Goal: Browse casually

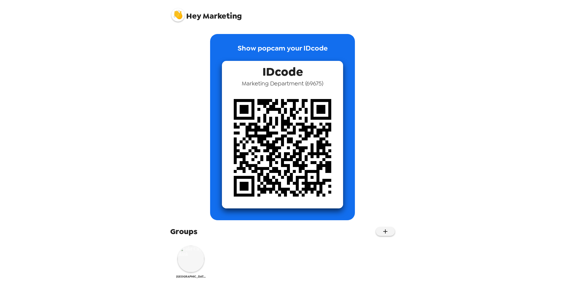
click at [194, 259] on img at bounding box center [191, 259] width 27 height 27
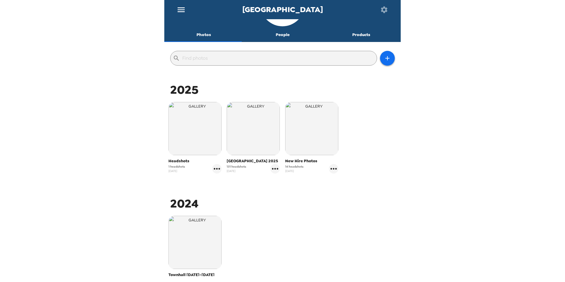
scroll to position [37, 0]
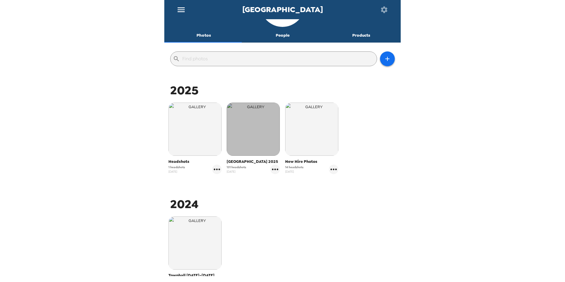
click at [247, 132] on img "button" at bounding box center [253, 129] width 53 height 53
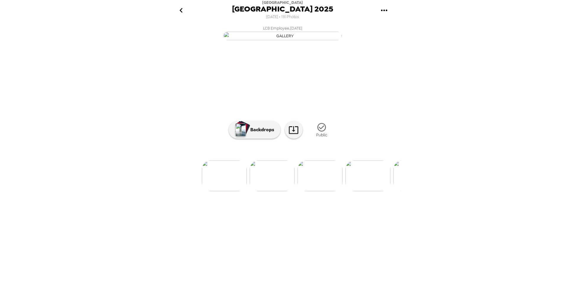
scroll to position [0, 59]
click at [314, 191] on img at bounding box center [319, 176] width 45 height 31
click at [339, 191] on img at bounding box center [330, 176] width 45 height 31
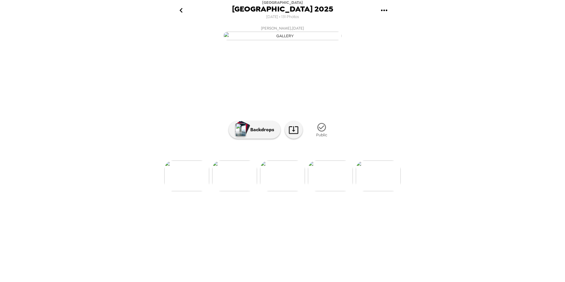
click at [334, 191] on img at bounding box center [330, 176] width 45 height 31
click at [375, 191] on img at bounding box center [378, 176] width 45 height 31
click at [338, 191] on img at bounding box center [330, 176] width 45 height 31
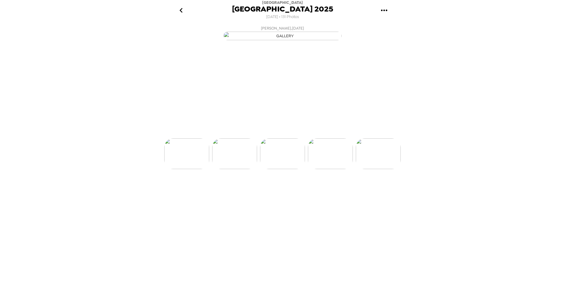
scroll to position [0, 335]
click at [328, 191] on img at bounding box center [330, 176] width 45 height 31
click at [335, 191] on img at bounding box center [330, 176] width 45 height 31
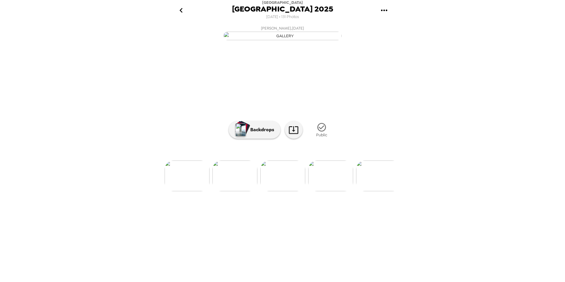
click at [335, 191] on img at bounding box center [330, 176] width 45 height 31
click at [334, 191] on img at bounding box center [330, 176] width 45 height 31
click at [336, 191] on img at bounding box center [330, 176] width 45 height 31
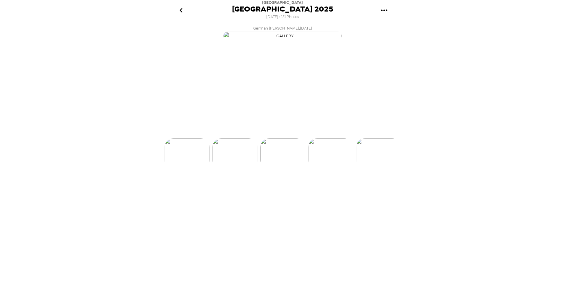
scroll to position [0, 574]
click at [337, 191] on img at bounding box center [330, 176] width 45 height 31
click at [331, 191] on img at bounding box center [330, 176] width 45 height 31
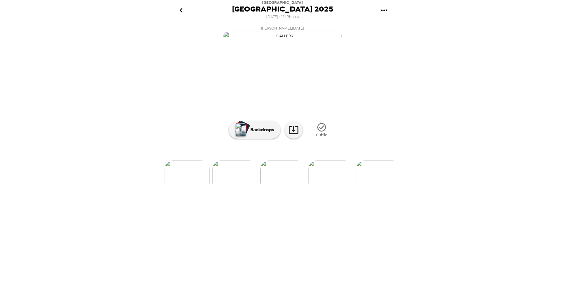
click at [236, 191] on img at bounding box center [235, 176] width 45 height 31
click at [375, 191] on img at bounding box center [378, 176] width 45 height 31
click at [333, 191] on img at bounding box center [330, 176] width 45 height 31
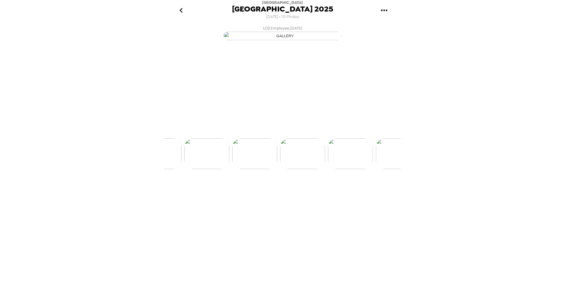
scroll to position [0, 766]
click at [340, 191] on img at bounding box center [330, 176] width 45 height 31
click at [231, 191] on img at bounding box center [235, 176] width 45 height 31
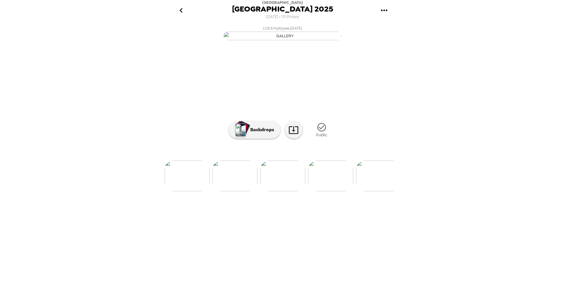
click at [341, 191] on img at bounding box center [330, 176] width 45 height 31
click at [321, 191] on img at bounding box center [330, 176] width 45 height 31
click at [343, 191] on img at bounding box center [330, 176] width 45 height 31
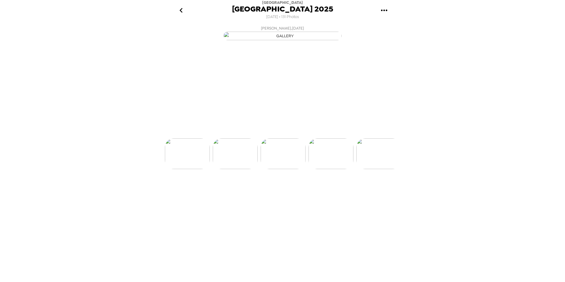
scroll to position [0, 910]
click at [338, 191] on img at bounding box center [330, 176] width 45 height 31
click at [337, 191] on img at bounding box center [330, 176] width 45 height 31
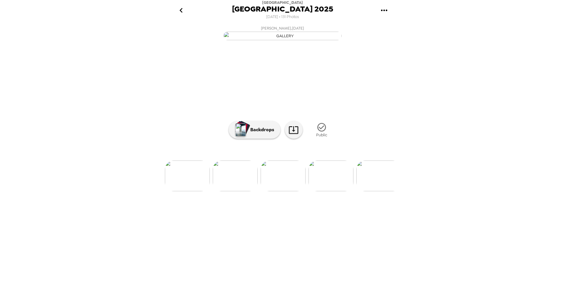
click at [342, 191] on img at bounding box center [331, 176] width 45 height 31
click at [326, 191] on img at bounding box center [331, 176] width 45 height 31
click at [324, 191] on img at bounding box center [331, 176] width 45 height 31
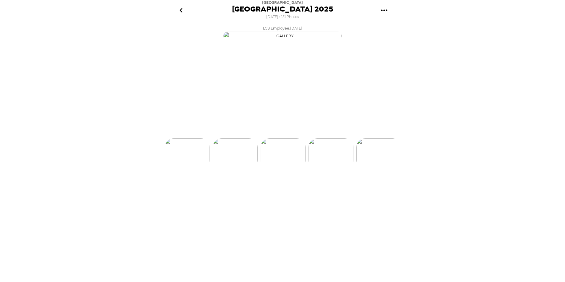
scroll to position [0, 1149]
click at [338, 191] on img at bounding box center [331, 176] width 45 height 31
click at [344, 191] on img at bounding box center [331, 176] width 45 height 31
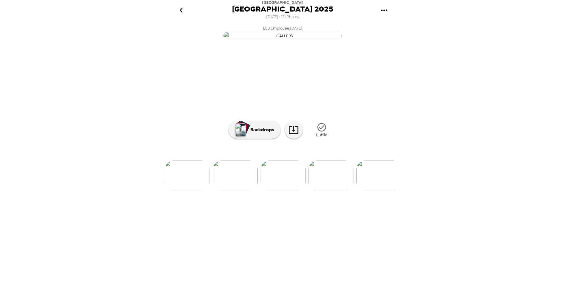
click at [332, 191] on img at bounding box center [331, 176] width 45 height 31
click at [334, 191] on img at bounding box center [331, 176] width 45 height 31
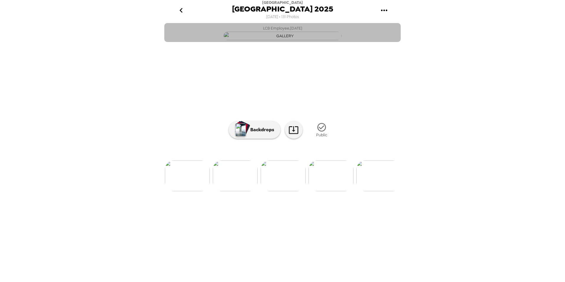
click at [308, 40] on img "button" at bounding box center [283, 36] width 118 height 9
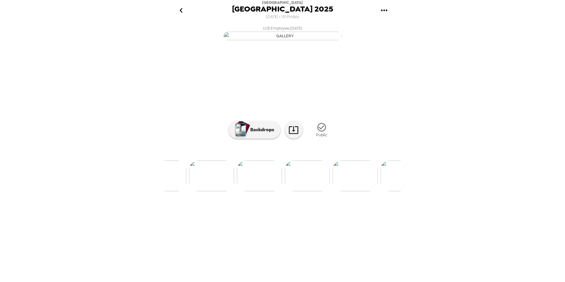
click at [302, 191] on img at bounding box center [307, 176] width 45 height 31
click at [323, 191] on img at bounding box center [331, 176] width 45 height 31
click at [334, 191] on img at bounding box center [331, 176] width 45 height 31
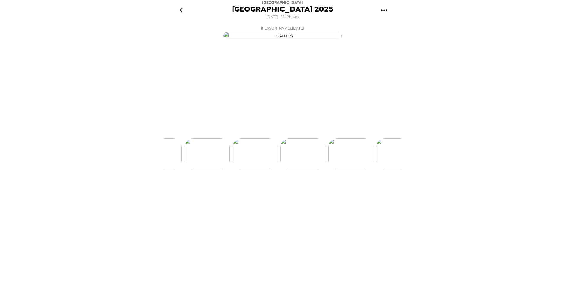
scroll to position [0, 1484]
click at [316, 191] on img at bounding box center [331, 176] width 45 height 31
click at [378, 191] on img at bounding box center [379, 176] width 45 height 31
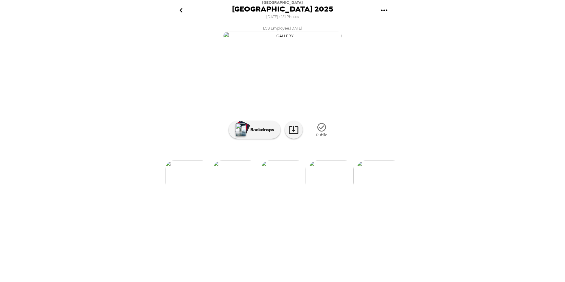
click at [339, 191] on img at bounding box center [331, 176] width 45 height 31
click at [373, 191] on img at bounding box center [379, 176] width 45 height 31
click at [330, 191] on img at bounding box center [331, 176] width 45 height 31
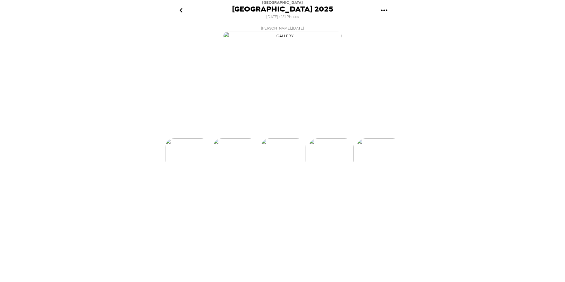
scroll to position [0, 1819]
click at [330, 191] on img at bounding box center [331, 176] width 45 height 31
click at [336, 191] on img at bounding box center [331, 176] width 45 height 31
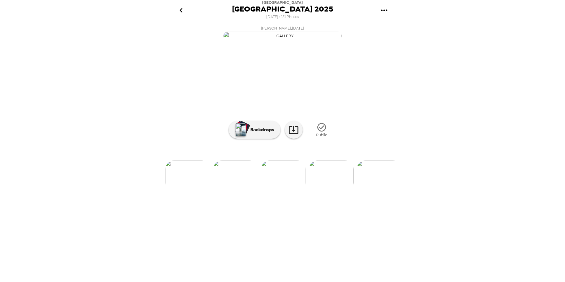
click at [339, 191] on img at bounding box center [331, 176] width 45 height 31
click at [336, 191] on img at bounding box center [331, 176] width 45 height 31
click at [335, 191] on img at bounding box center [331, 176] width 45 height 31
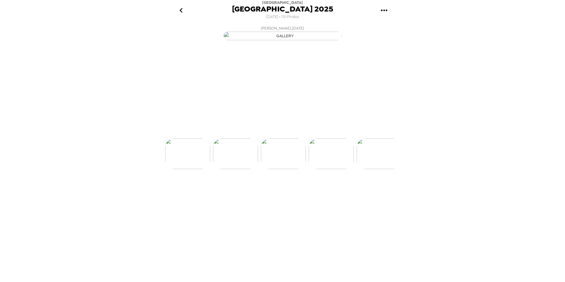
scroll to position [0, 2059]
click at [227, 191] on img at bounding box center [235, 176] width 45 height 31
click at [330, 191] on img at bounding box center [331, 176] width 45 height 31
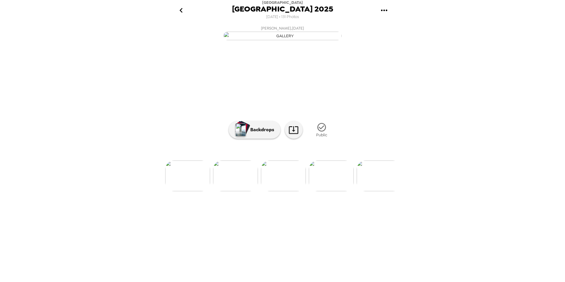
click at [227, 191] on img at bounding box center [235, 176] width 45 height 31
click at [336, 191] on img at bounding box center [331, 176] width 45 height 31
click at [323, 191] on img at bounding box center [331, 176] width 45 height 31
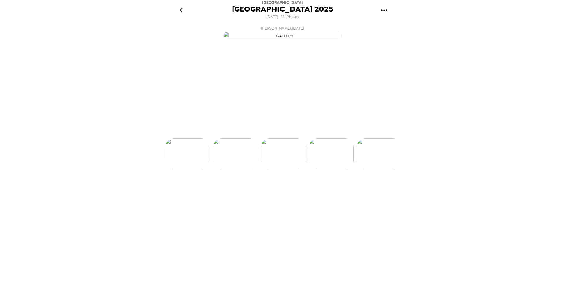
scroll to position [0, 2106]
click at [371, 191] on img at bounding box center [379, 176] width 45 height 31
click at [333, 191] on img at bounding box center [331, 176] width 45 height 31
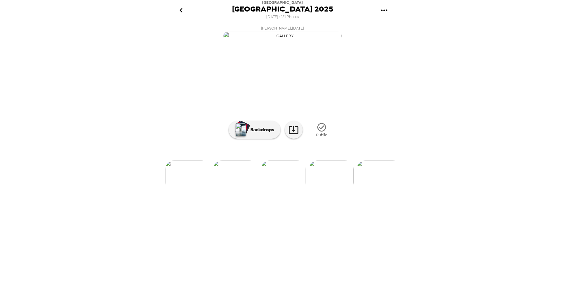
click at [192, 191] on img at bounding box center [187, 176] width 45 height 31
click at [338, 191] on img at bounding box center [331, 176] width 45 height 31
click at [336, 191] on img at bounding box center [331, 176] width 45 height 31
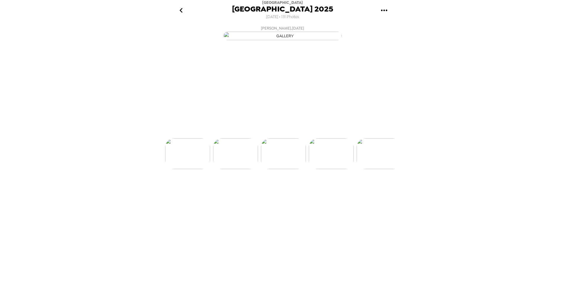
scroll to position [0, 2250]
click at [329, 191] on img at bounding box center [331, 176] width 45 height 31
click at [325, 191] on img at bounding box center [331, 176] width 45 height 31
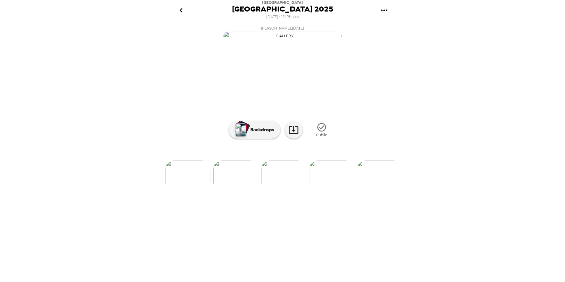
click at [371, 191] on img at bounding box center [379, 176] width 45 height 31
click at [333, 191] on img at bounding box center [331, 176] width 45 height 31
click at [336, 191] on img at bounding box center [331, 176] width 45 height 31
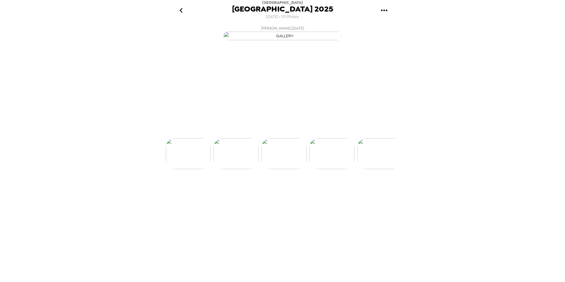
scroll to position [0, 2537]
click at [371, 191] on img at bounding box center [379, 176] width 45 height 31
click at [382, 191] on img at bounding box center [379, 176] width 45 height 31
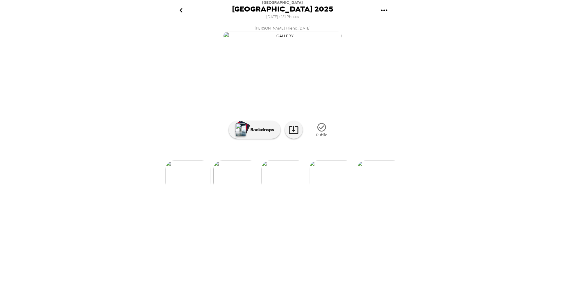
click at [335, 191] on img at bounding box center [331, 176] width 45 height 31
click at [371, 191] on img at bounding box center [379, 176] width 45 height 31
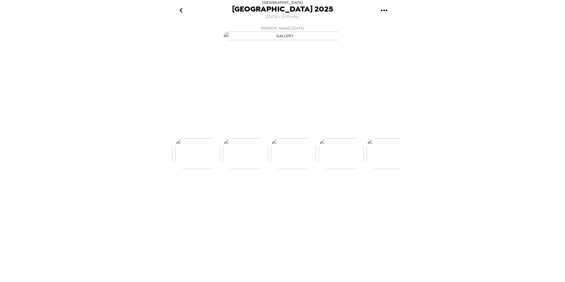
scroll to position [0, 2920]
click at [332, 191] on img at bounding box center [332, 176] width 45 height 31
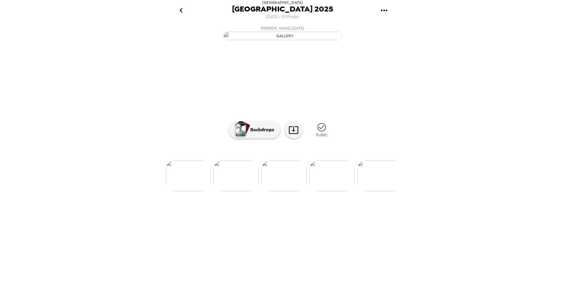
click at [331, 191] on img at bounding box center [332, 176] width 45 height 31
click at [328, 191] on img at bounding box center [332, 176] width 45 height 31
click at [339, 191] on img at bounding box center [332, 176] width 45 height 31
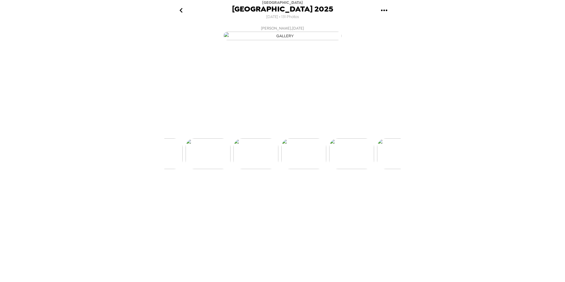
scroll to position [0, 3159]
click at [237, 191] on img at bounding box center [236, 176] width 45 height 31
click at [374, 191] on img at bounding box center [379, 176] width 45 height 31
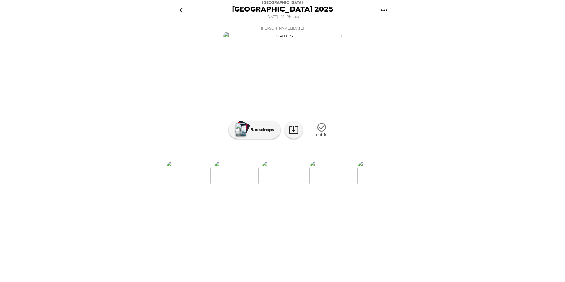
click at [331, 191] on img at bounding box center [332, 176] width 45 height 31
click at [380, 191] on img at bounding box center [379, 176] width 45 height 31
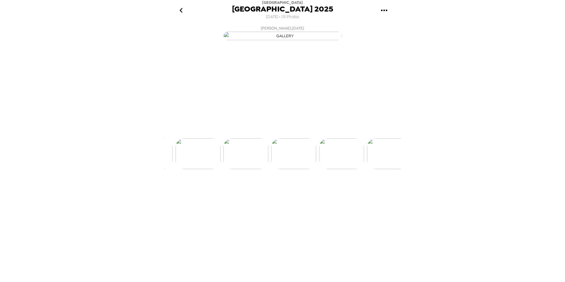
scroll to position [0, 3447]
click at [375, 191] on img at bounding box center [379, 176] width 45 height 31
click at [337, 191] on img at bounding box center [332, 176] width 45 height 31
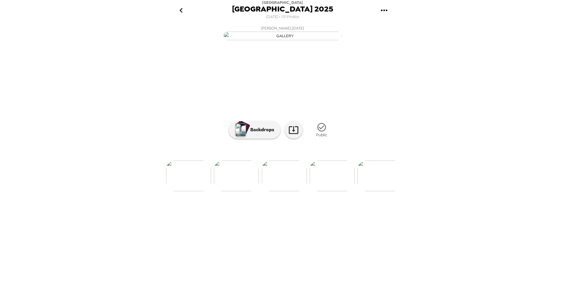
click at [378, 191] on img at bounding box center [380, 176] width 45 height 31
click at [332, 191] on img at bounding box center [332, 176] width 45 height 31
click at [342, 191] on img at bounding box center [332, 176] width 45 height 31
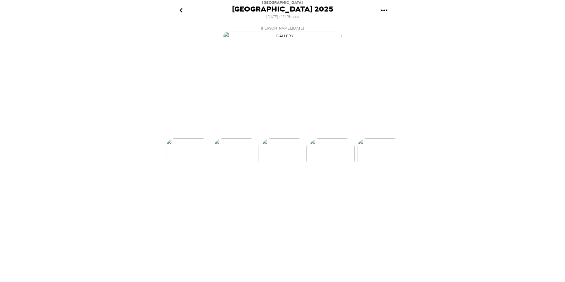
scroll to position [0, 3782]
click at [384, 191] on img at bounding box center [380, 176] width 45 height 31
click at [381, 191] on img at bounding box center [380, 176] width 45 height 31
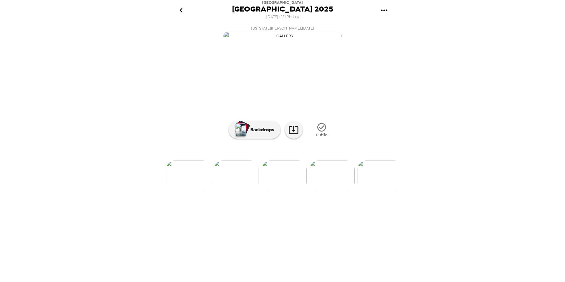
click at [236, 191] on img at bounding box center [236, 176] width 45 height 31
click at [375, 191] on img at bounding box center [380, 176] width 45 height 31
click at [336, 191] on img at bounding box center [332, 176] width 45 height 31
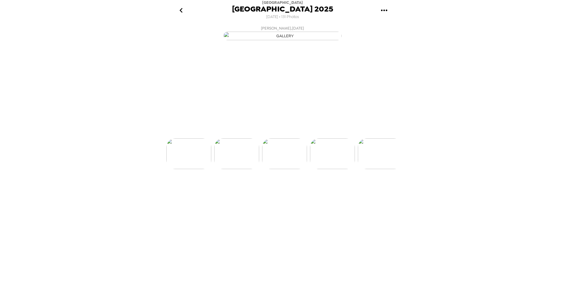
scroll to position [0, 4069]
click at [373, 191] on img at bounding box center [380, 176] width 45 height 31
click at [371, 191] on img at bounding box center [380, 176] width 45 height 31
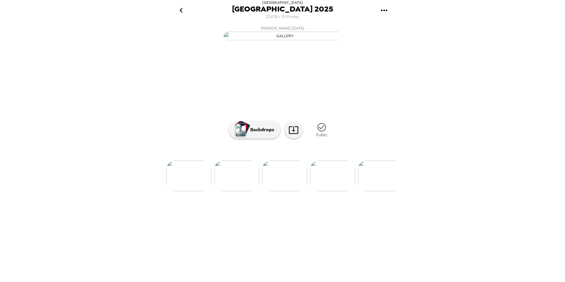
click at [377, 191] on img at bounding box center [380, 176] width 45 height 31
click at [374, 191] on img at bounding box center [380, 176] width 45 height 31
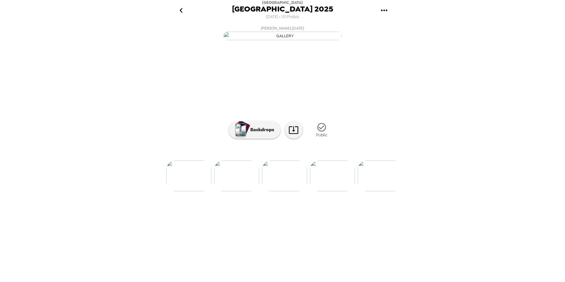
click at [374, 191] on img at bounding box center [380, 176] width 45 height 31
click at [339, 191] on img at bounding box center [332, 176] width 45 height 31
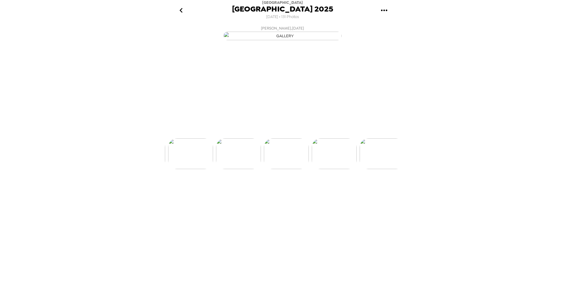
scroll to position [0, 4787]
click at [374, 191] on img at bounding box center [380, 176] width 45 height 31
click at [370, 191] on img at bounding box center [380, 176] width 45 height 31
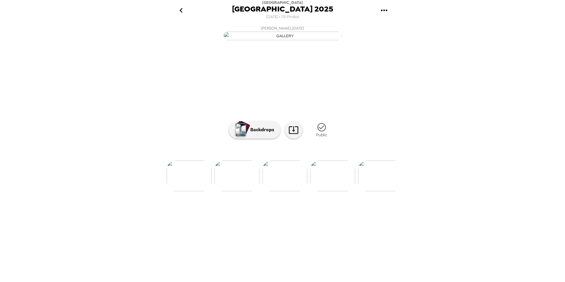
click at [232, 191] on img at bounding box center [237, 176] width 45 height 31
click at [374, 191] on img at bounding box center [380, 176] width 45 height 31
click at [339, 191] on img at bounding box center [332, 176] width 45 height 31
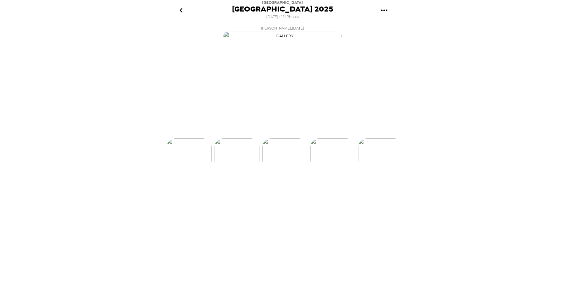
scroll to position [0, 5074]
click at [330, 191] on img at bounding box center [332, 176] width 45 height 31
click at [366, 191] on img at bounding box center [380, 176] width 45 height 31
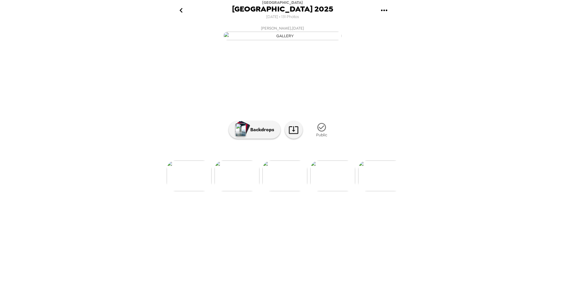
click at [340, 191] on img at bounding box center [332, 176] width 45 height 31
click at [336, 191] on img at bounding box center [332, 176] width 45 height 31
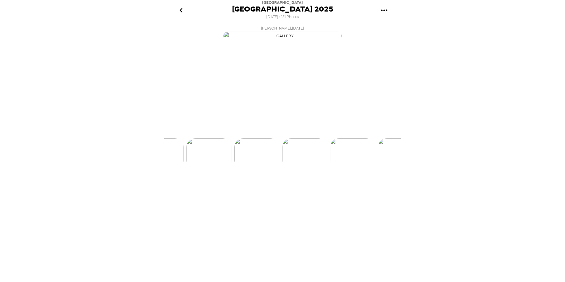
scroll to position [0, 5362]
click at [355, 191] on ul at bounding box center [282, 176] width 237 height 31
click at [368, 191] on img at bounding box center [380, 176] width 45 height 31
click at [336, 191] on img at bounding box center [332, 176] width 45 height 31
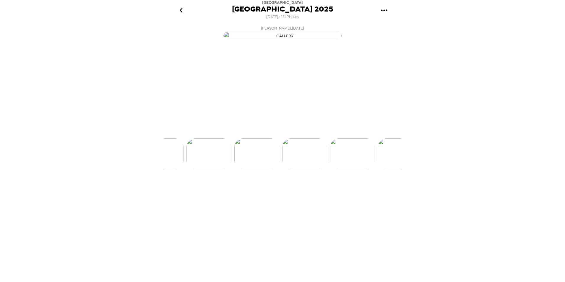
scroll to position [0, 5505]
click at [332, 191] on img at bounding box center [333, 176] width 45 height 31
click at [381, 191] on img at bounding box center [381, 176] width 45 height 31
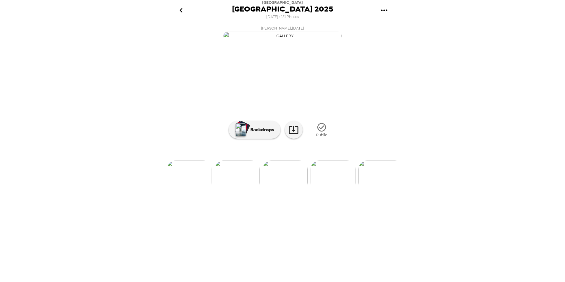
click at [237, 191] on img at bounding box center [237, 176] width 45 height 31
click at [385, 191] on img at bounding box center [381, 176] width 45 height 31
click at [331, 191] on img at bounding box center [333, 176] width 45 height 31
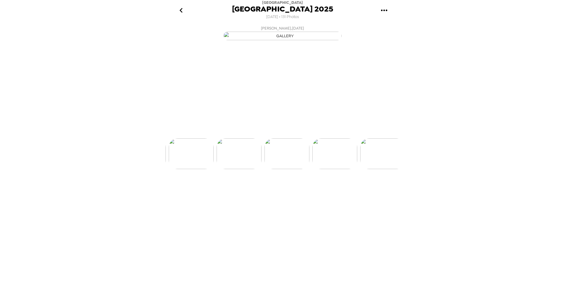
scroll to position [0, 5745]
click at [370, 191] on img at bounding box center [381, 176] width 45 height 31
click at [371, 191] on img at bounding box center [381, 176] width 45 height 31
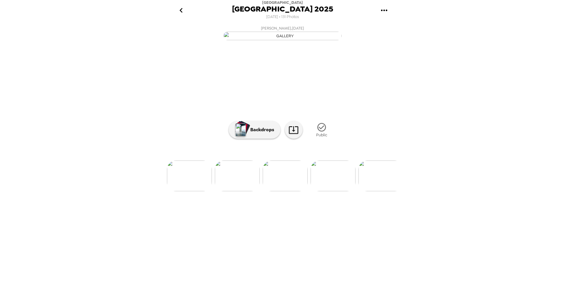
click at [324, 191] on img at bounding box center [333, 176] width 45 height 31
click at [334, 191] on img at bounding box center [333, 176] width 45 height 31
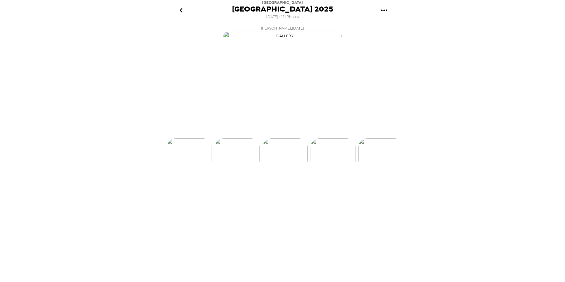
scroll to position [0, 6080]
click at [340, 191] on img at bounding box center [333, 176] width 45 height 31
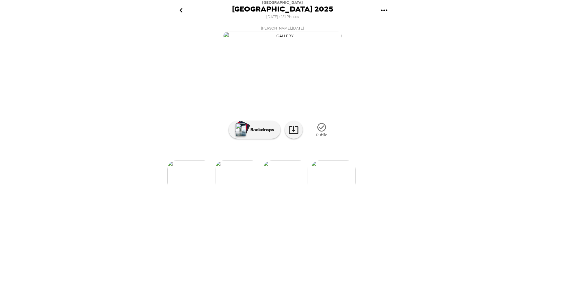
click at [340, 191] on img at bounding box center [333, 176] width 45 height 31
